Goal: Task Accomplishment & Management: Manage account settings

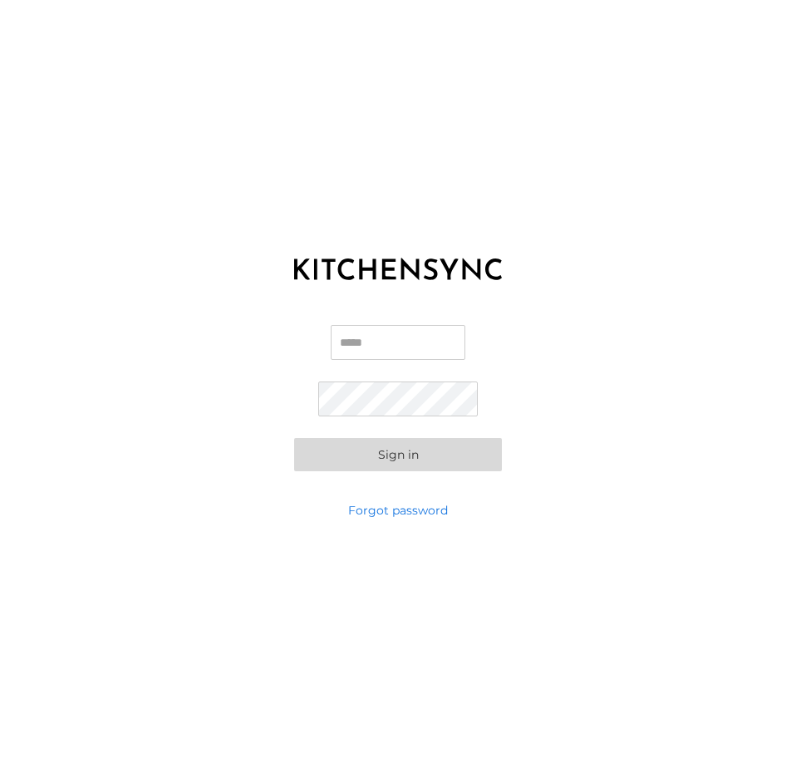
click at [376, 350] on input "Email" at bounding box center [398, 342] width 135 height 35
type input "**********"
click at [294, 438] on button "Sign in" at bounding box center [398, 454] width 208 height 33
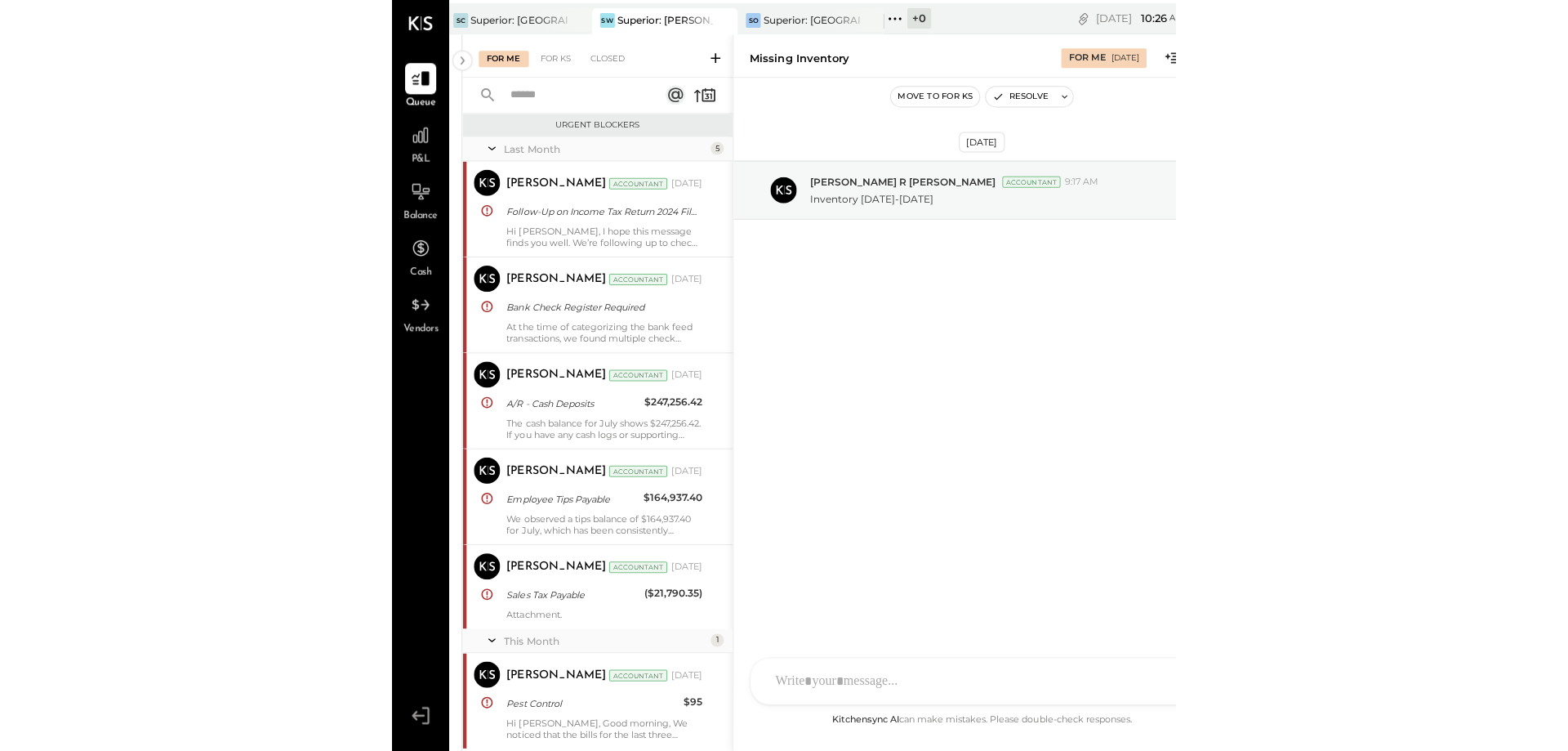
scroll to position [452, 0]
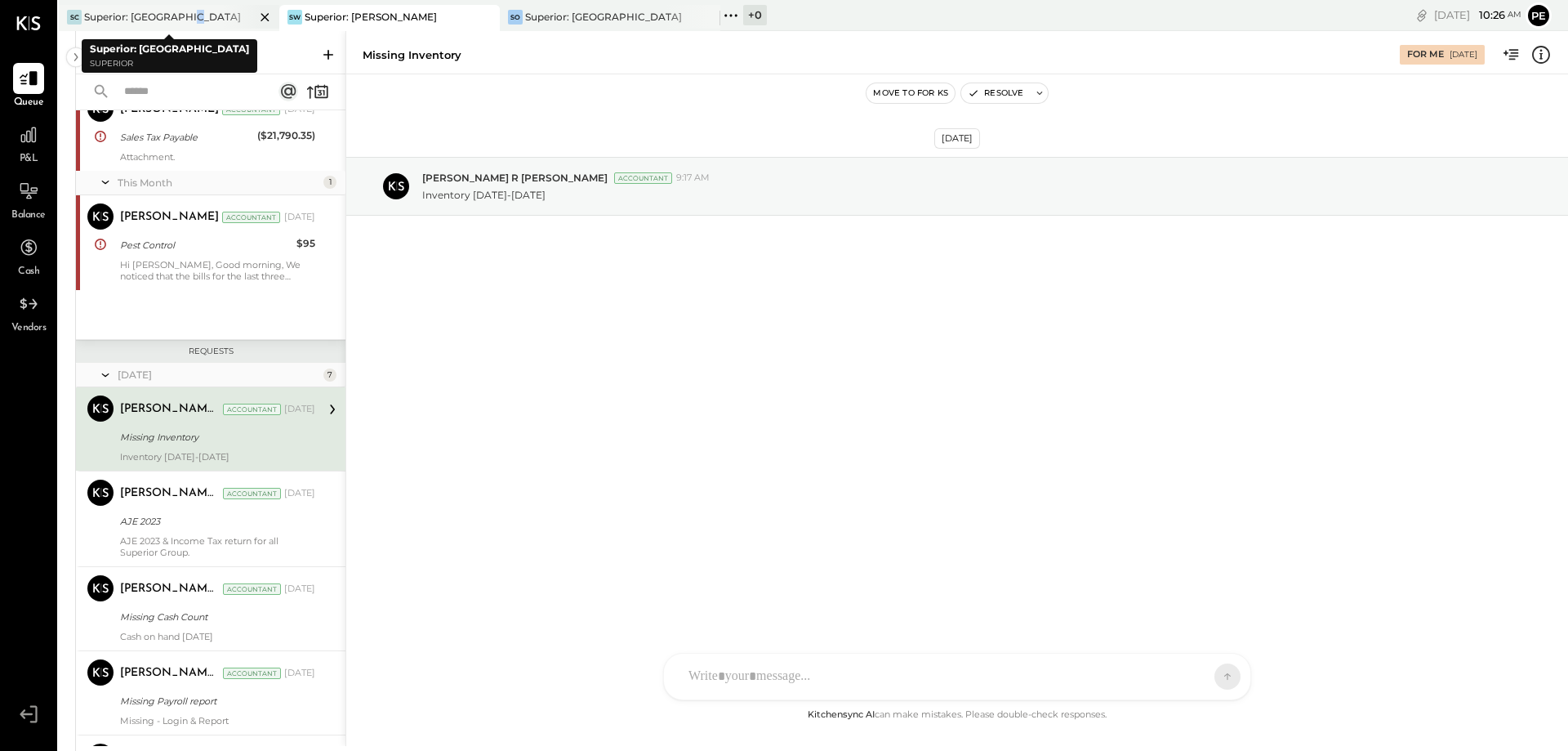
click at [191, 14] on div "Superior: [GEOGRAPHIC_DATA]" at bounding box center [163, 17] width 157 height 14
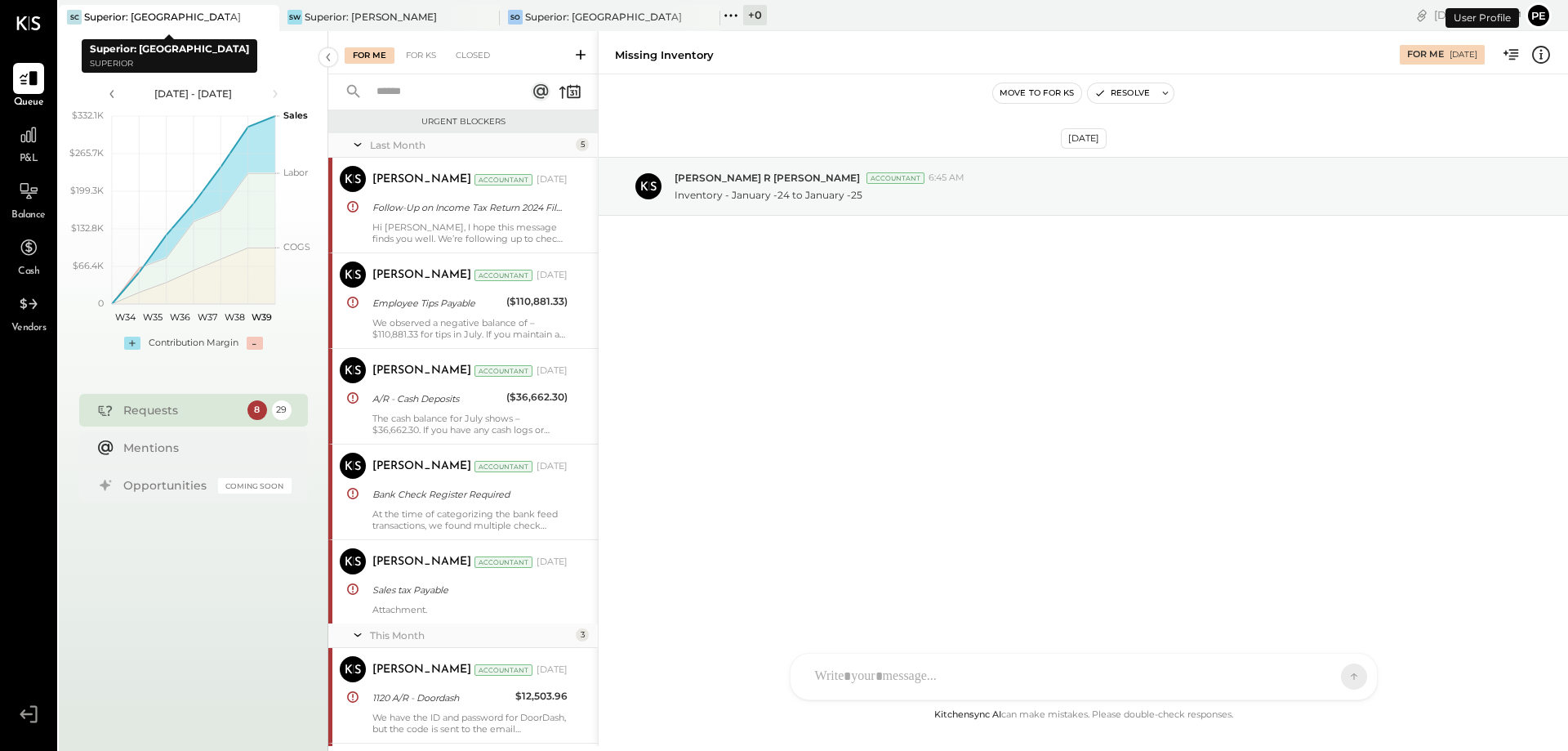
scroll to position [643, 0]
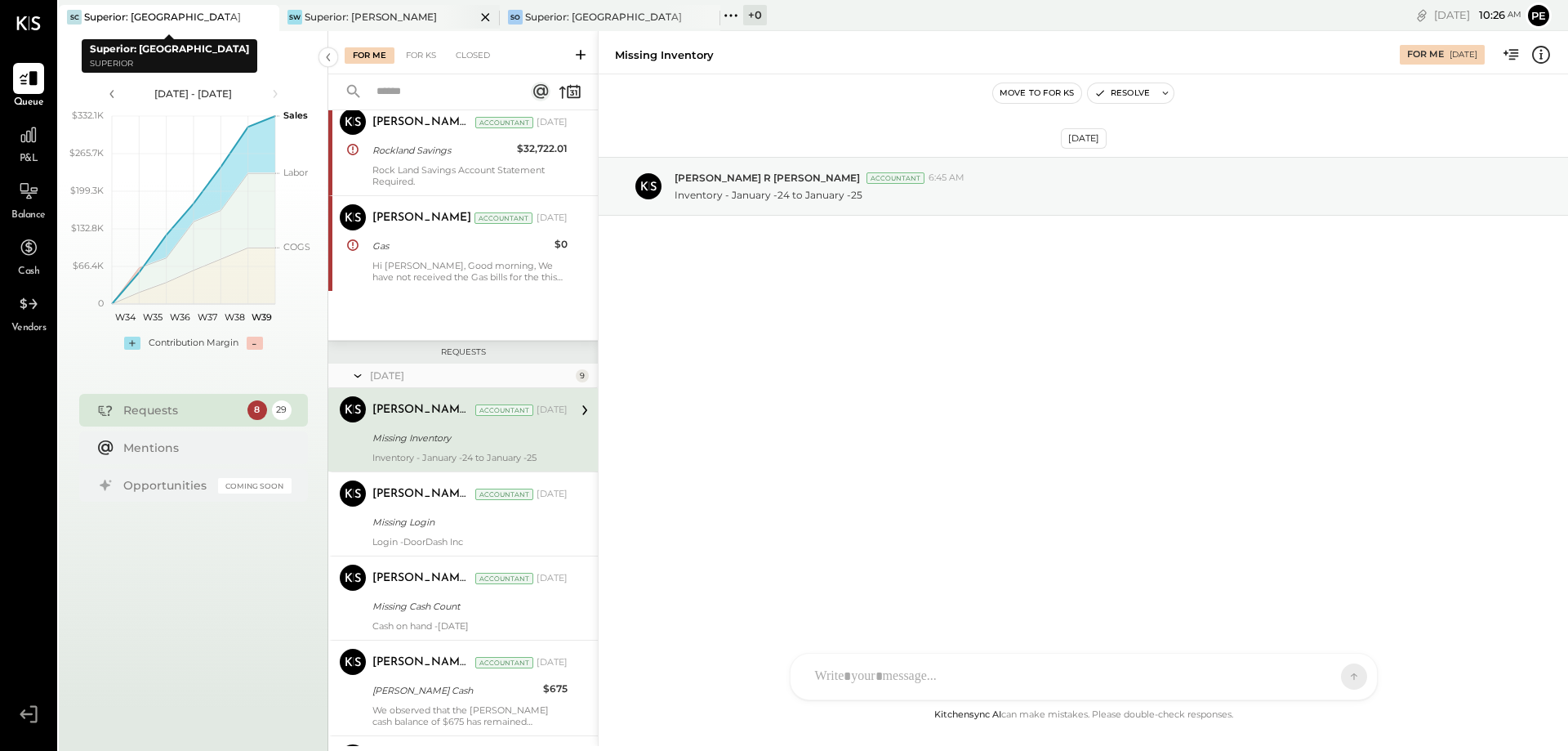
click at [322, 11] on div "Superior: [PERSON_NAME]" at bounding box center [370, 17] width 133 height 14
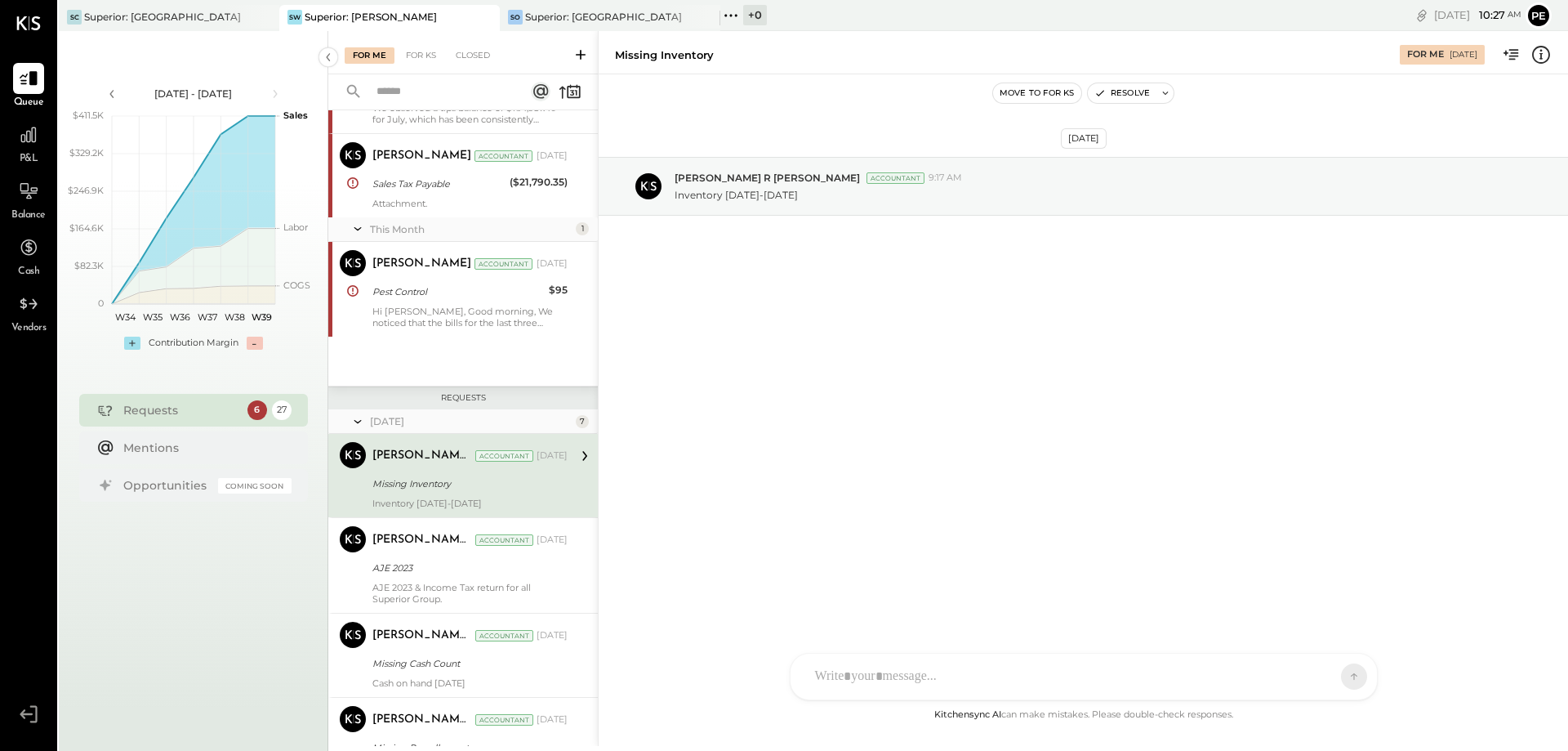
scroll to position [409, 0]
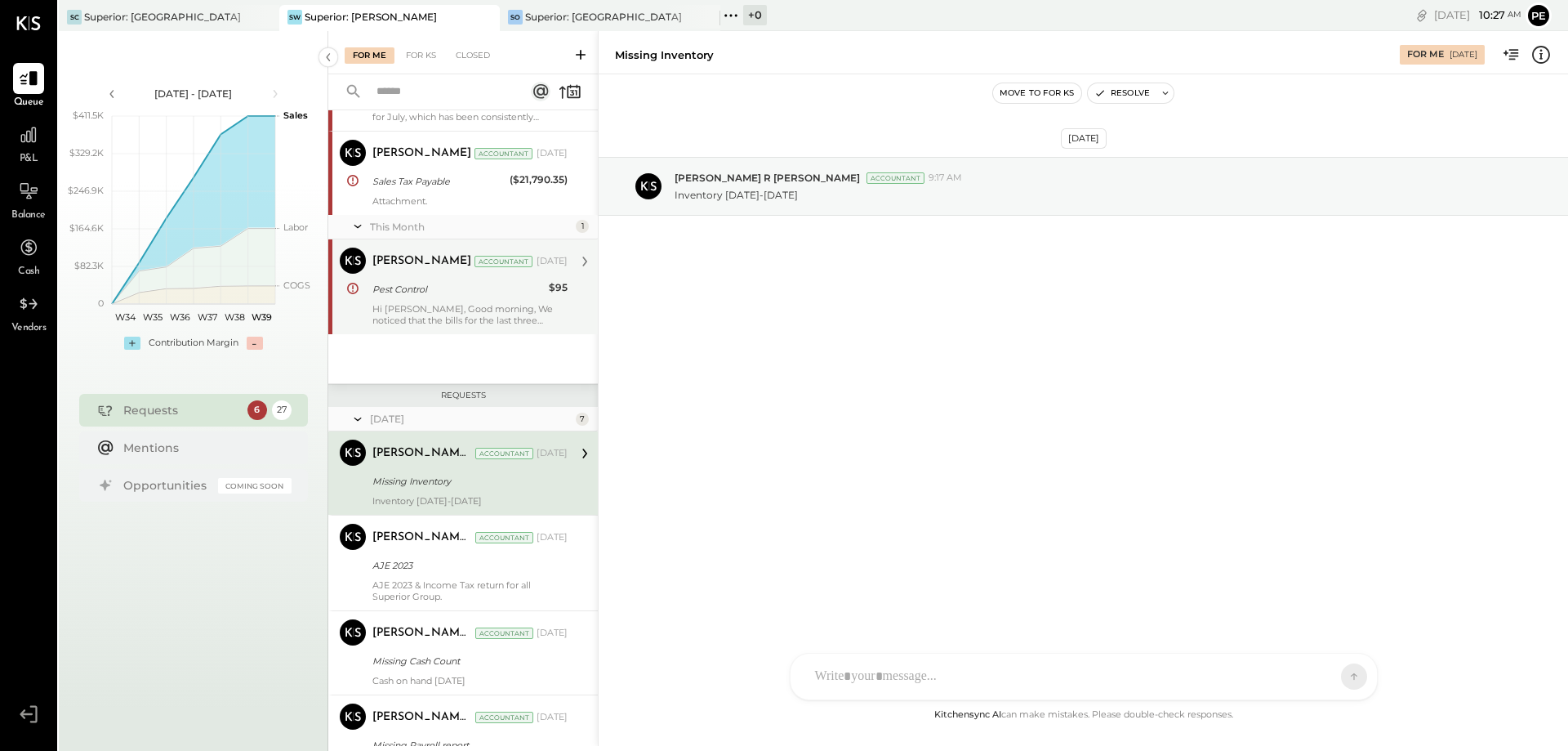
click at [453, 296] on div "Pest Control" at bounding box center [458, 289] width 172 height 17
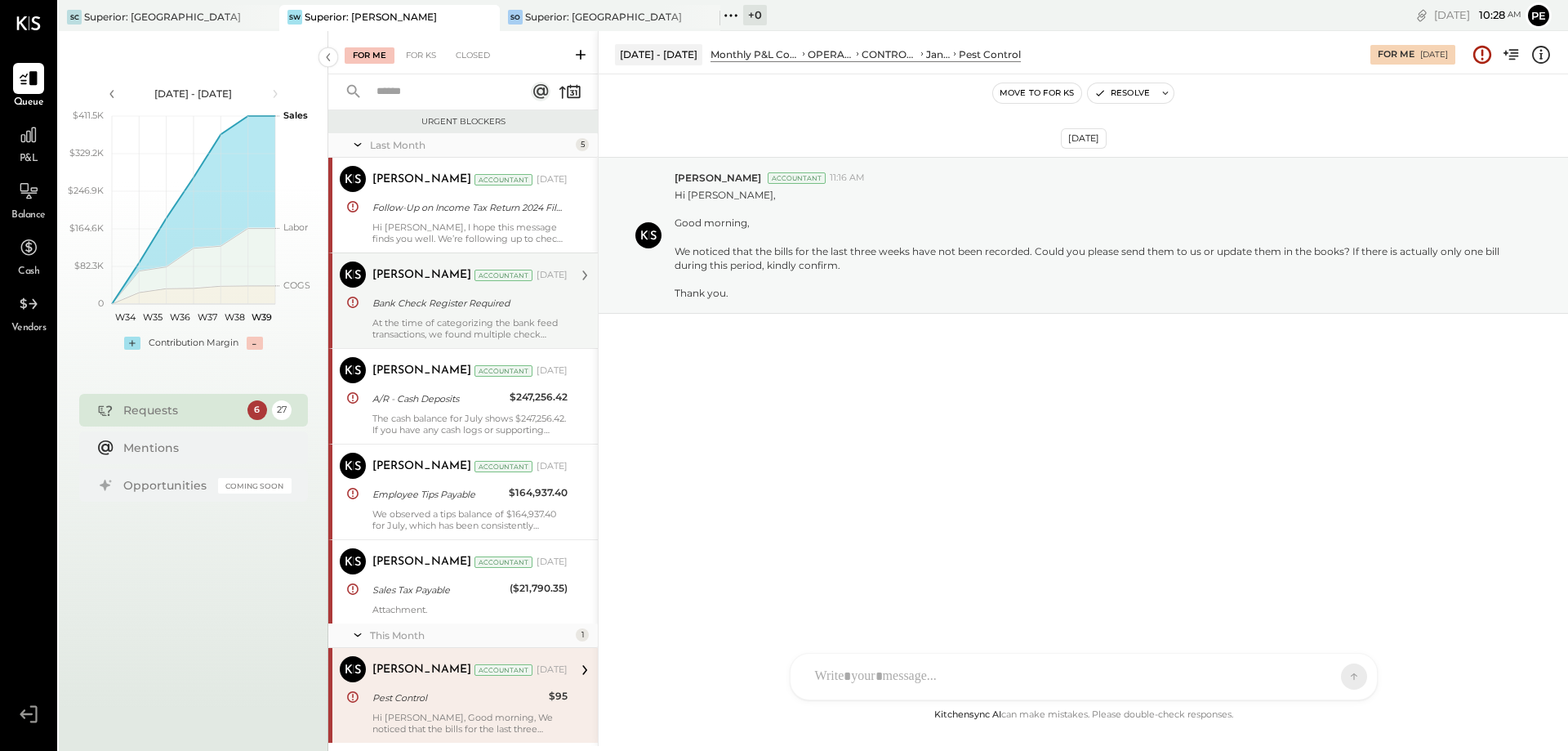
click at [476, 317] on div "At the time of categorizing the bank feed transactions, we found multiple check…" at bounding box center [470, 327] width 196 height 23
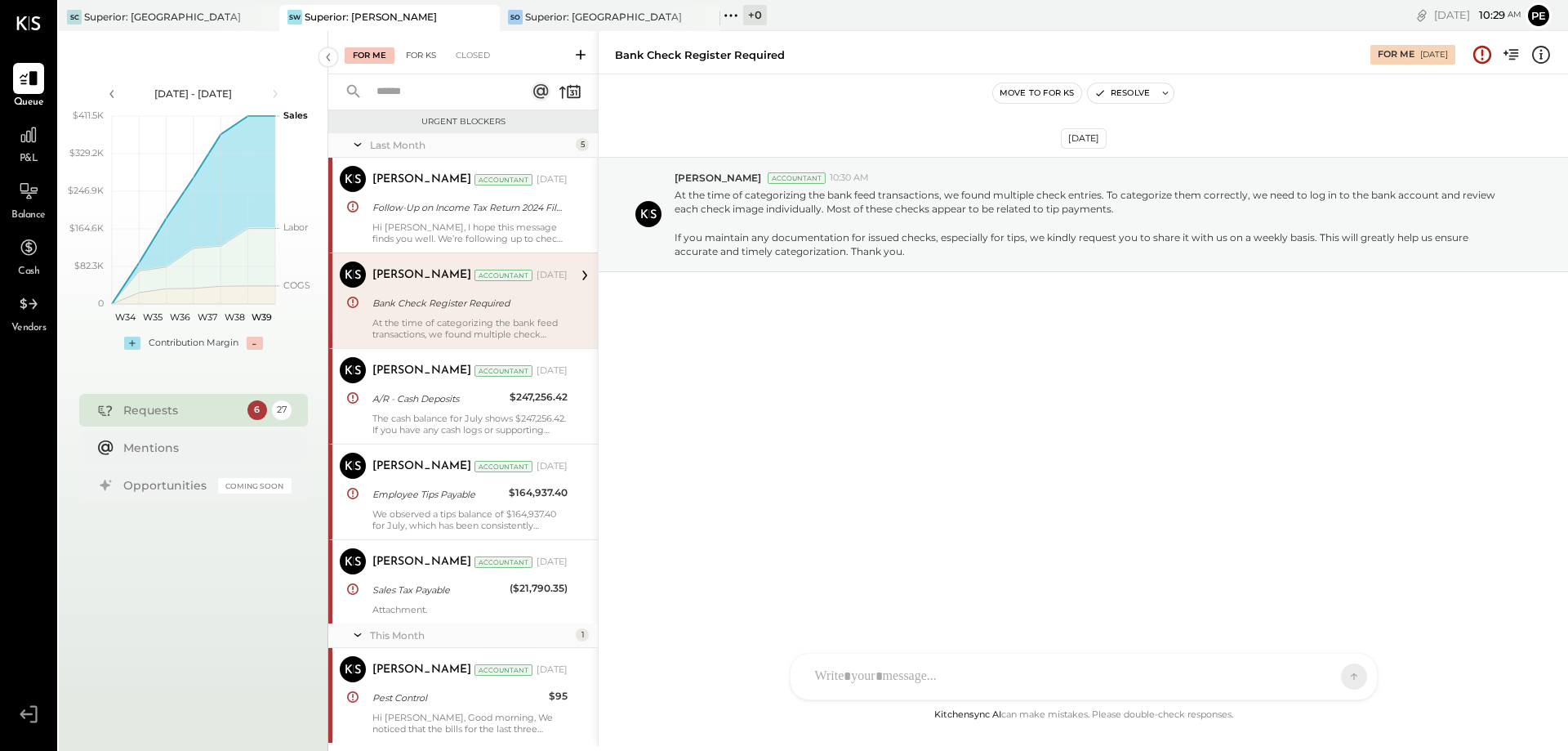
click at [417, 51] on div "For KS" at bounding box center [420, 55] width 46 height 17
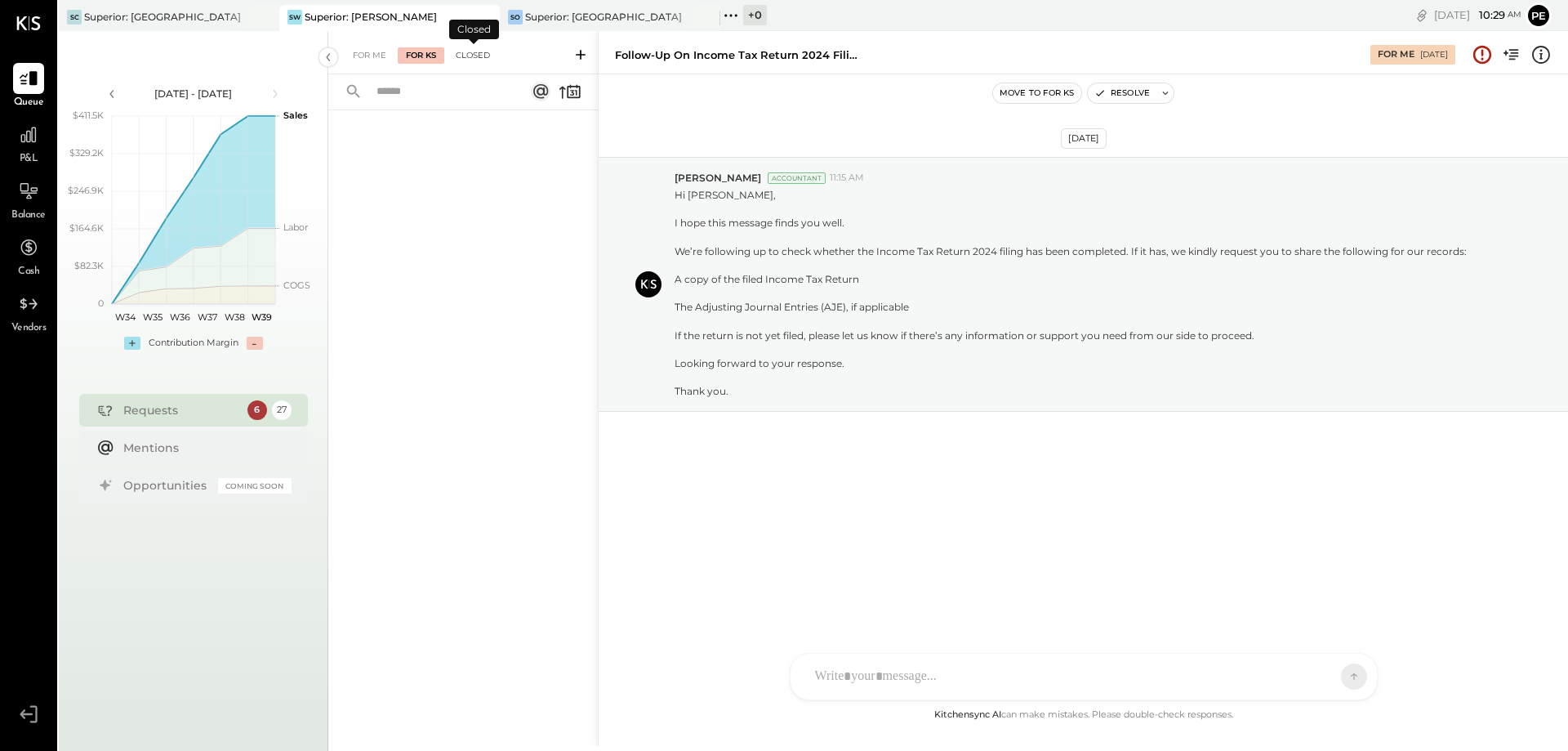
click at [472, 49] on div "Closed" at bounding box center [473, 55] width 51 height 17
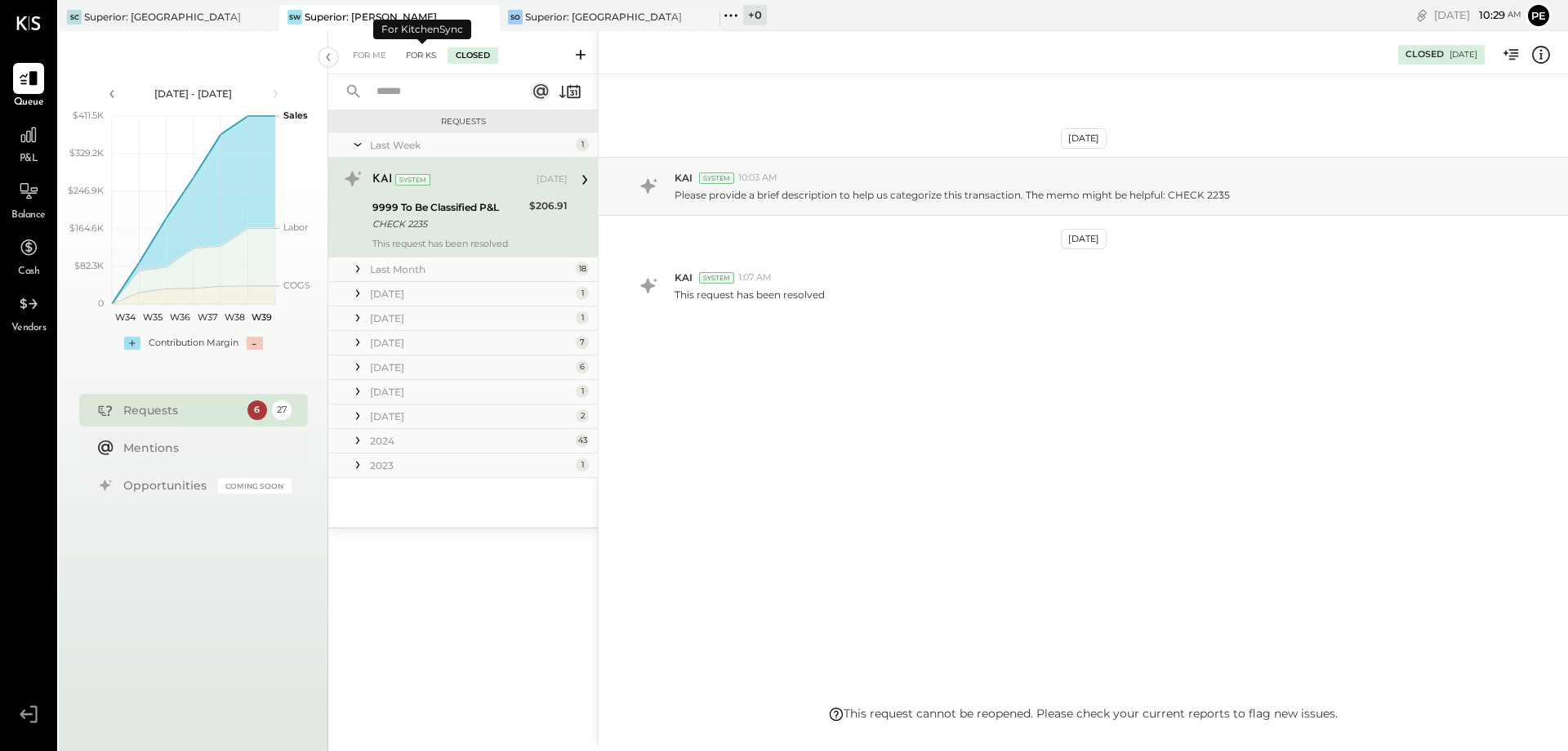
click at [425, 53] on div "For KS" at bounding box center [420, 55] width 46 height 17
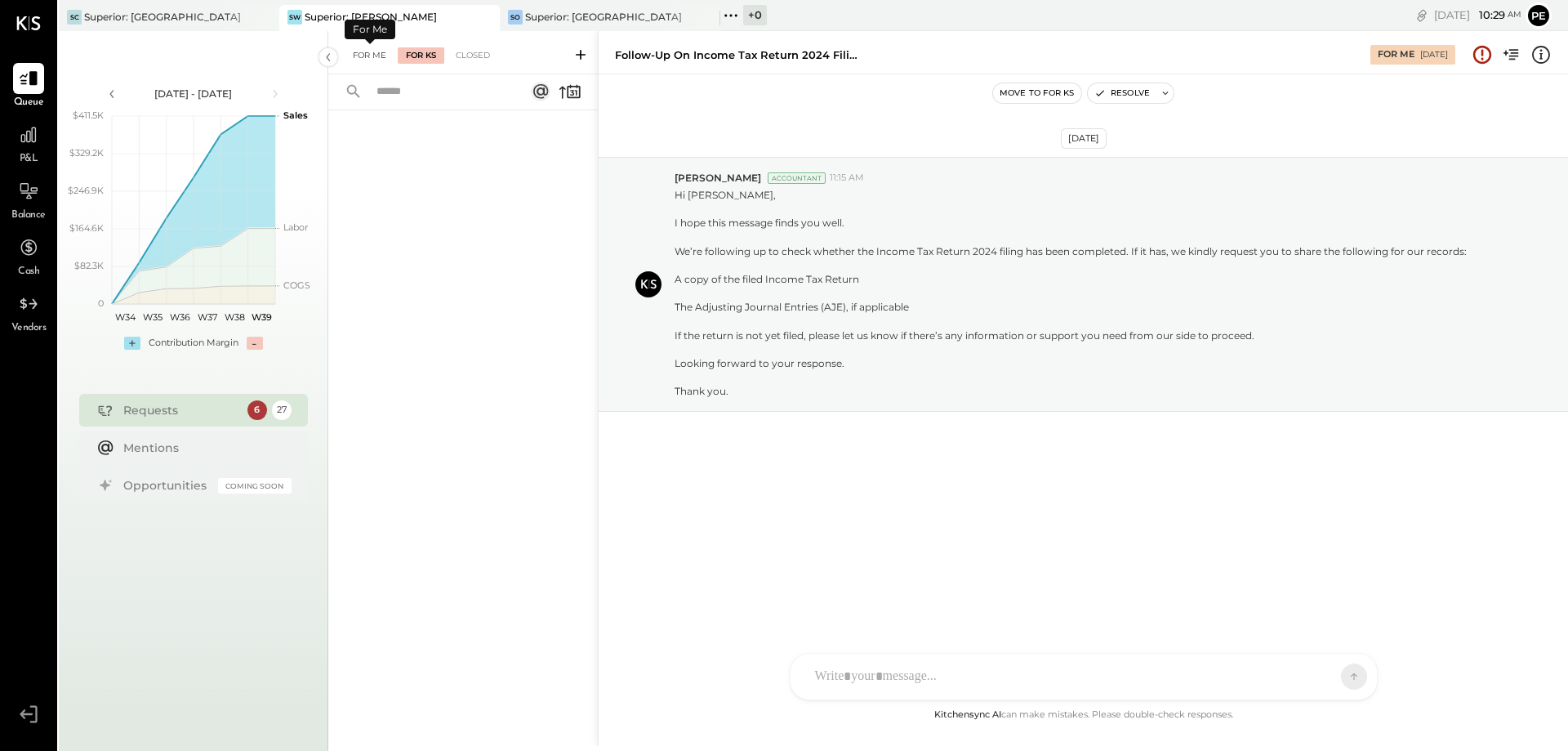
click at [378, 51] on div "For Me" at bounding box center [369, 55] width 50 height 17
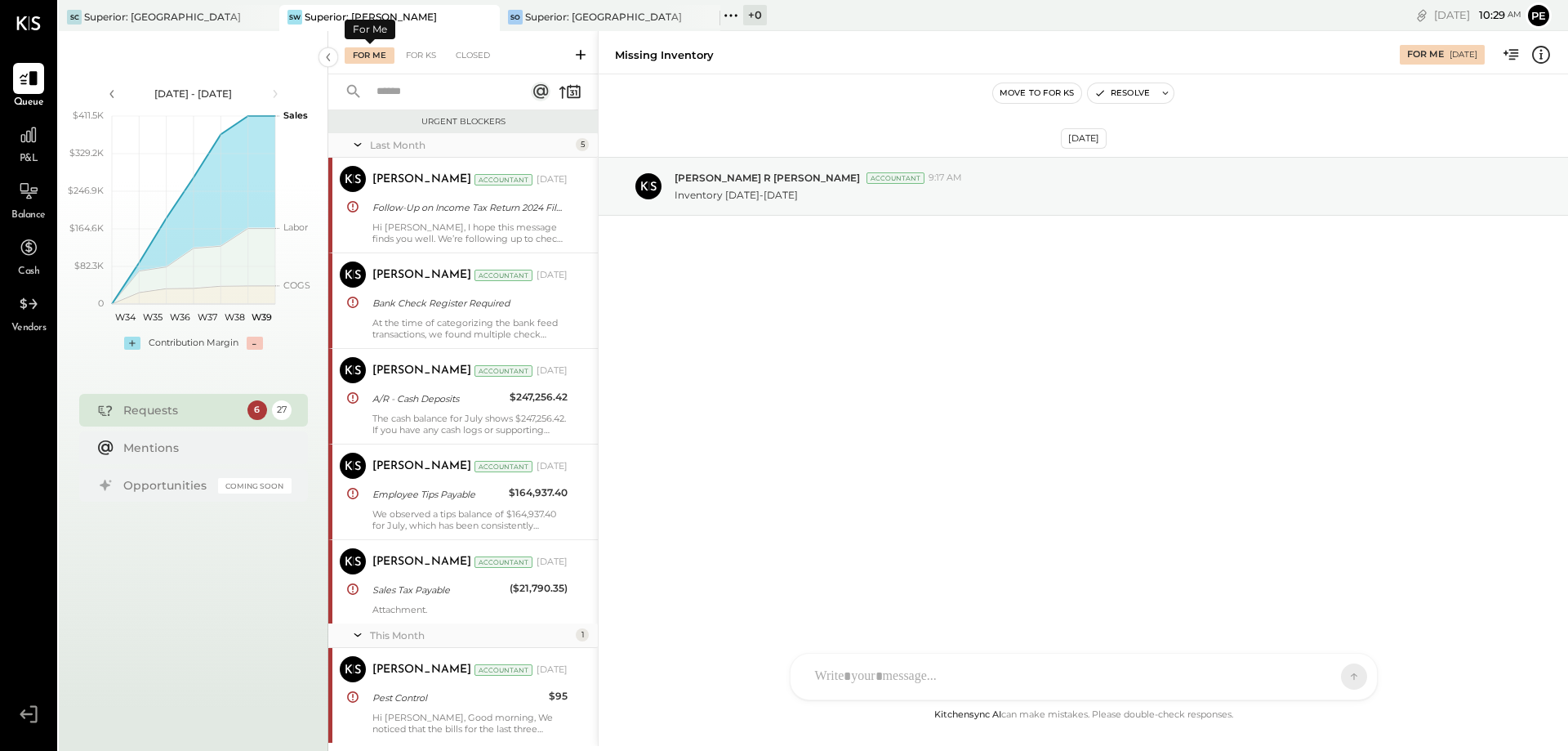
scroll to position [452, 0]
